Goal: Information Seeking & Learning: Learn about a topic

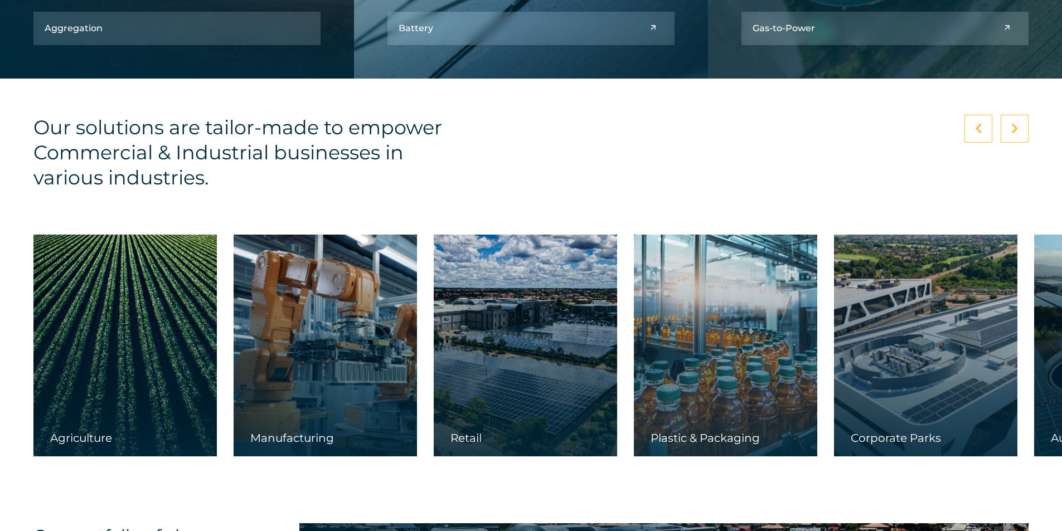
click at [459, 441] on div "Retail" at bounding box center [525, 444] width 183 height 25
click at [478, 445] on div "Retail" at bounding box center [525, 444] width 183 height 25
click at [471, 438] on div "Retail" at bounding box center [525, 444] width 183 height 25
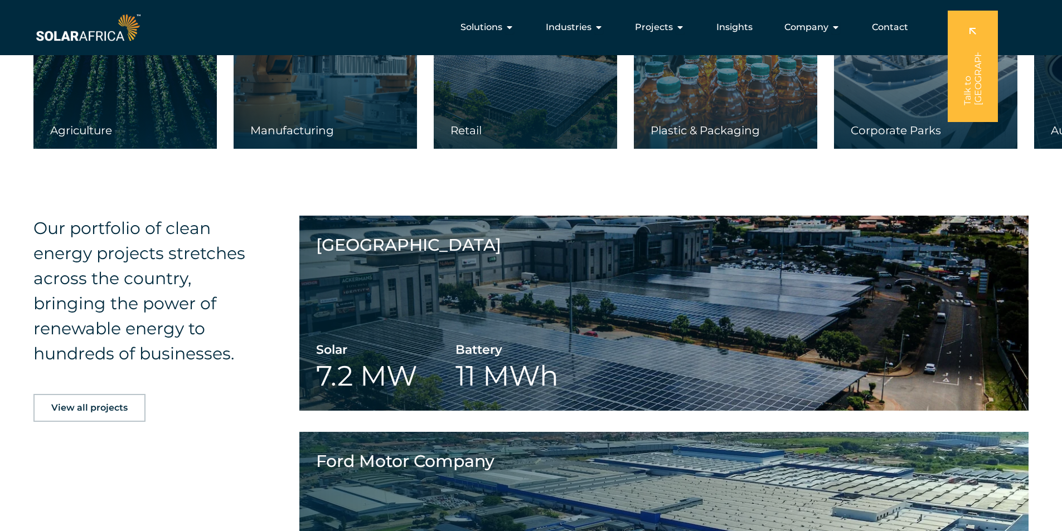
scroll to position [2008, 0]
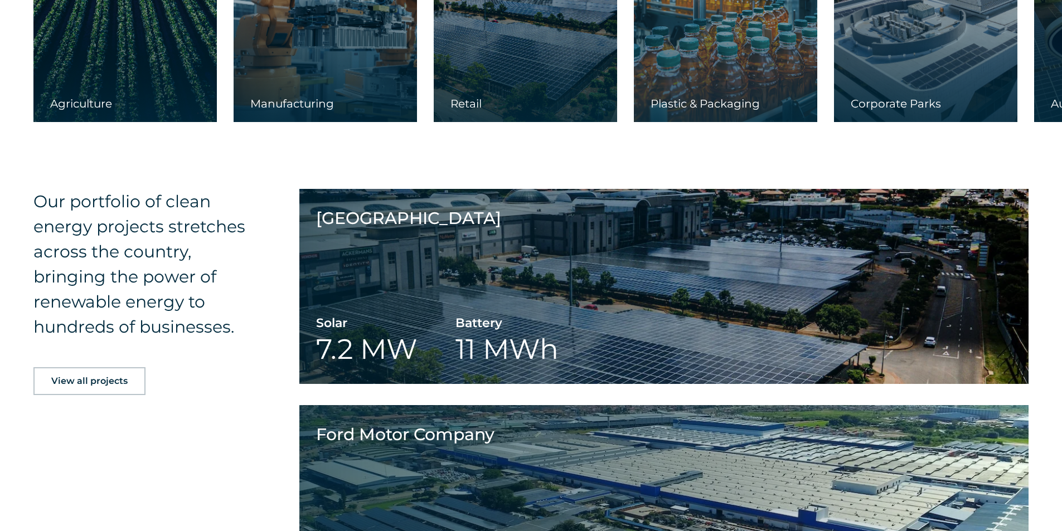
click at [225, 450] on div "Our portfolio of clean energy projects stretches across the country, bringing t…" at bounding box center [147, 528] width 229 height 678
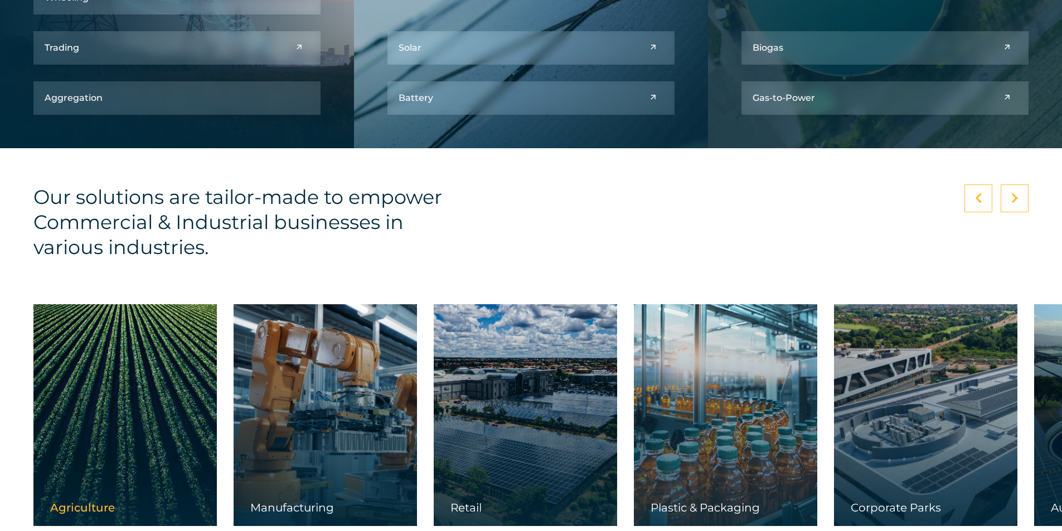
scroll to position [1785, 0]
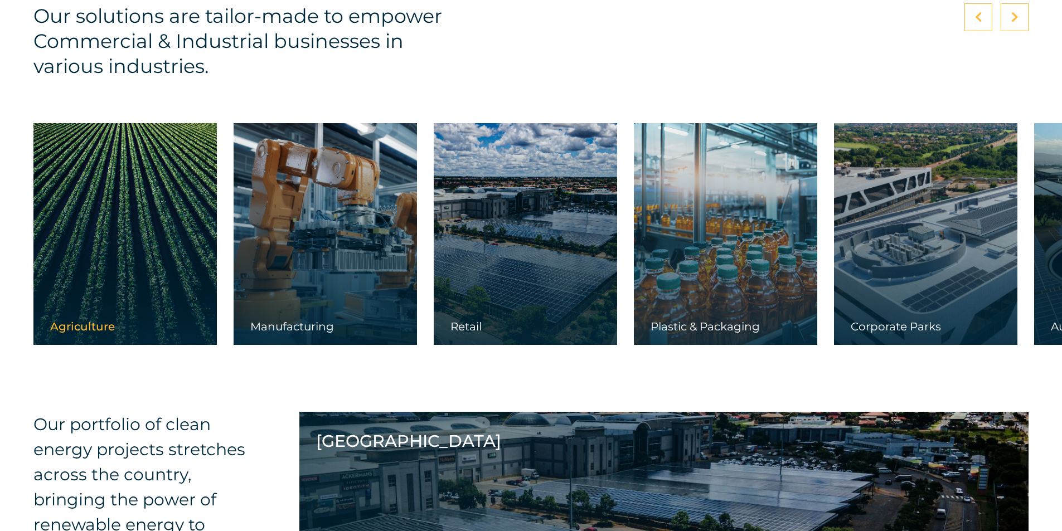
click at [77, 336] on div "Agriculture" at bounding box center [124, 332] width 183 height 25
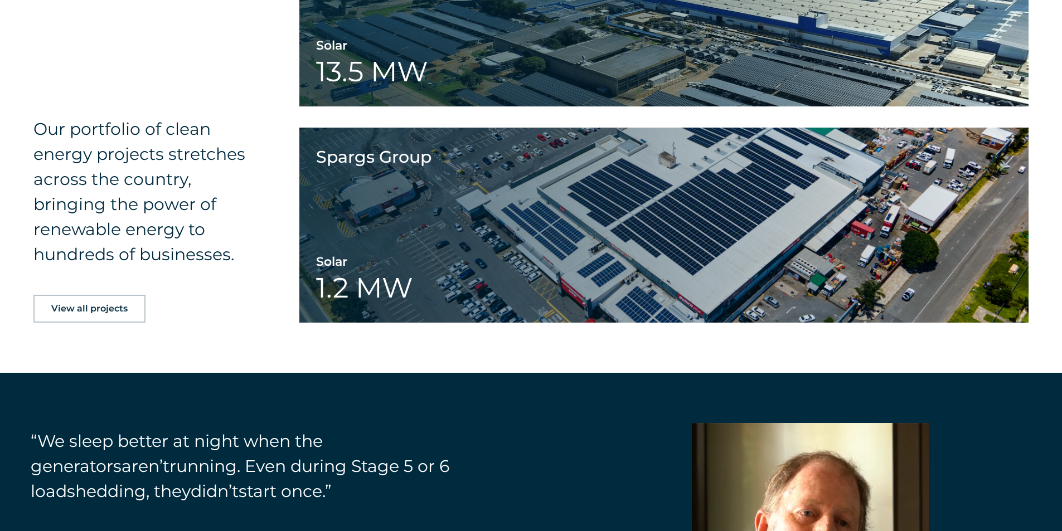
scroll to position [1896, 0]
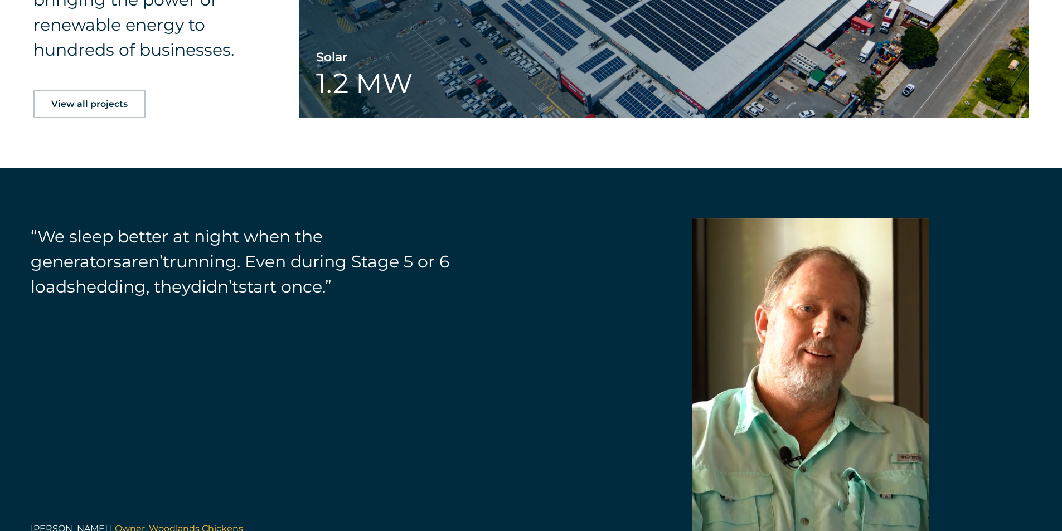
click at [104, 107] on span "View all projects" at bounding box center [89, 104] width 76 height 9
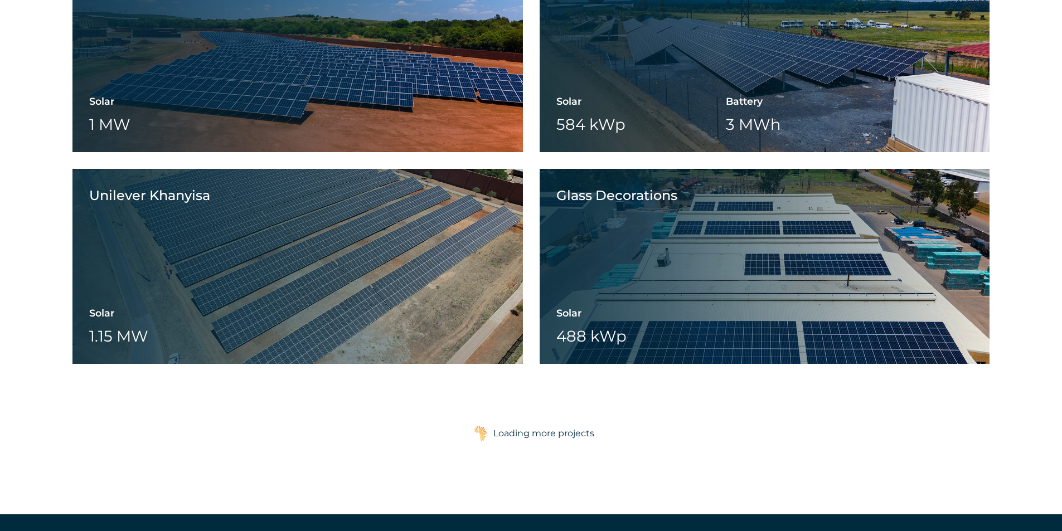
scroll to position [1673, 0]
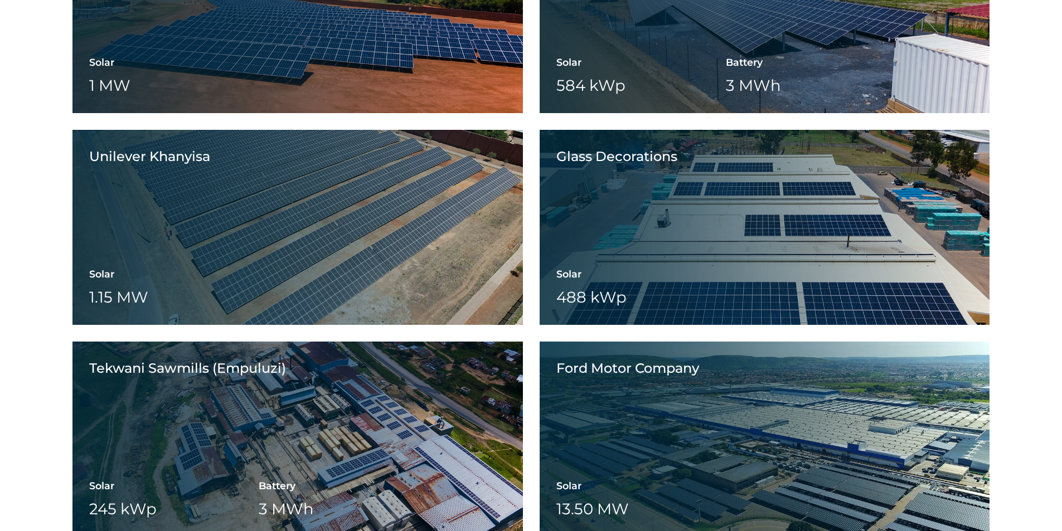
click at [536, 411] on div "Sequence Logistics Solar 1.3 MW Battery Wheeling Sequence Logistics View projec…" at bounding box center [530, 227] width 917 height 1890
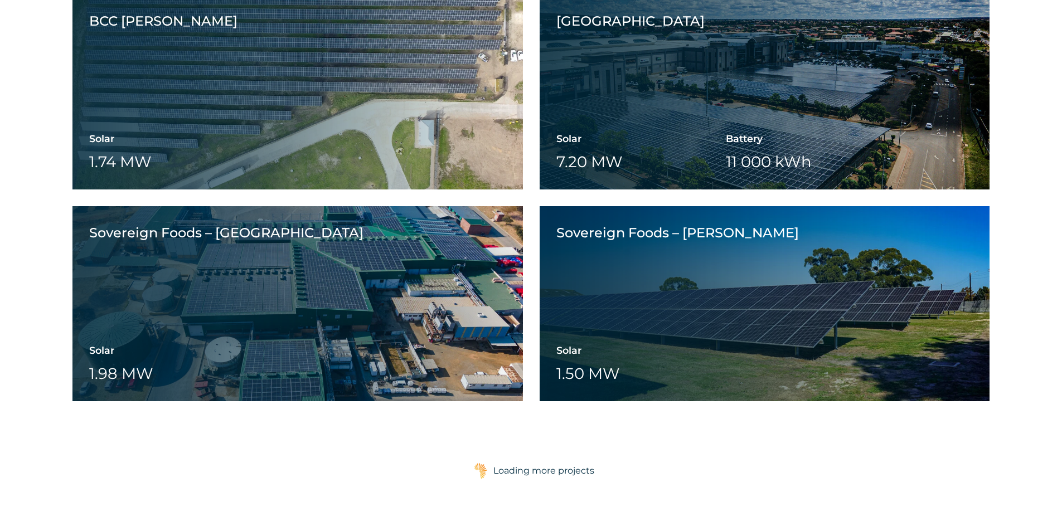
scroll to position [2454, 0]
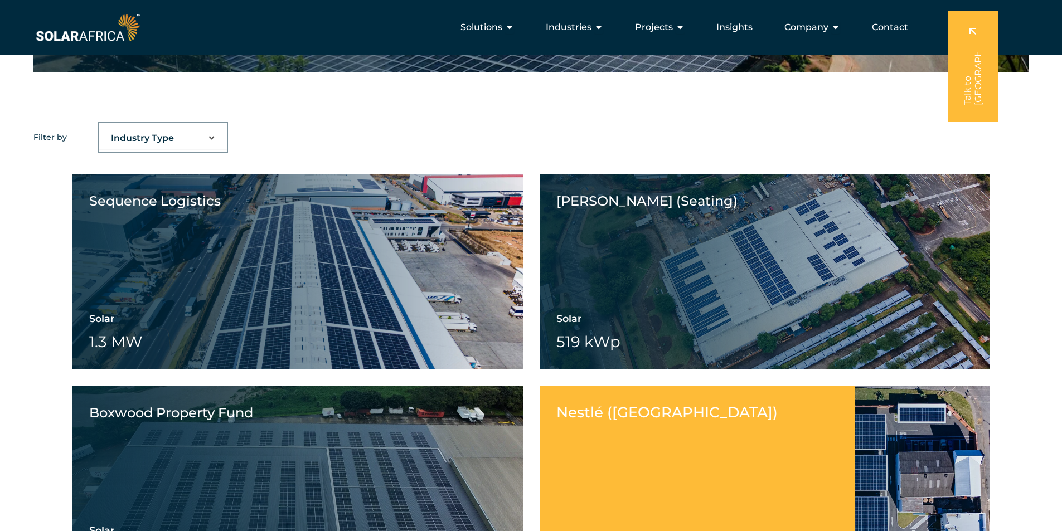
scroll to position [0, 0]
